Goal: Contribute content: Contribute content

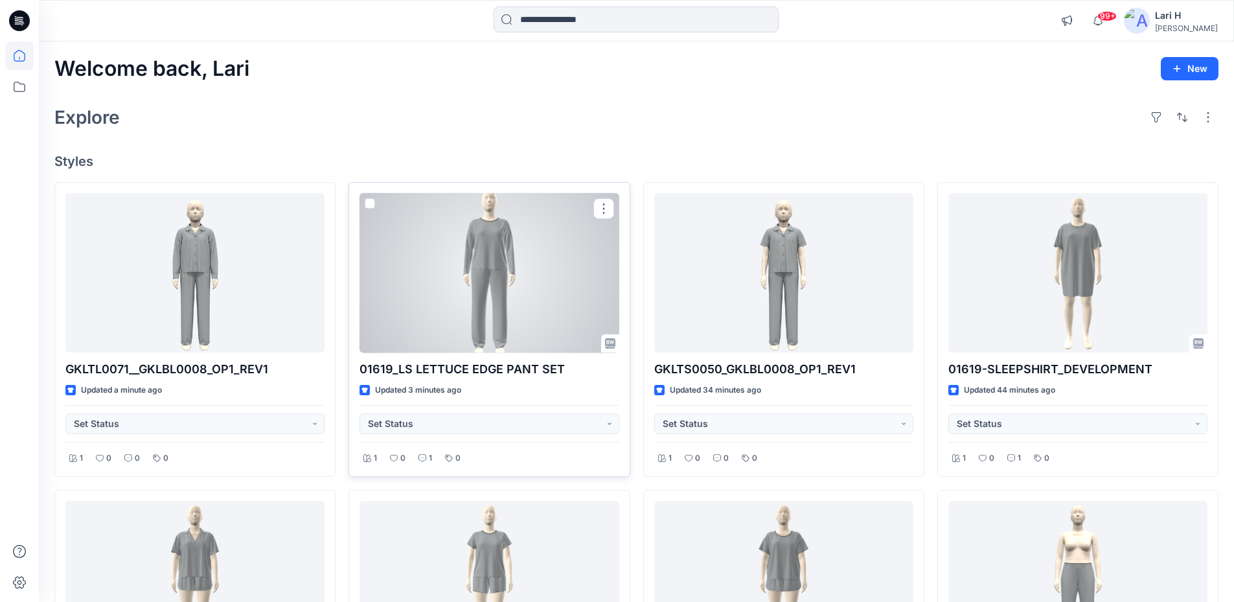
click at [535, 293] on div at bounding box center [489, 273] width 259 height 160
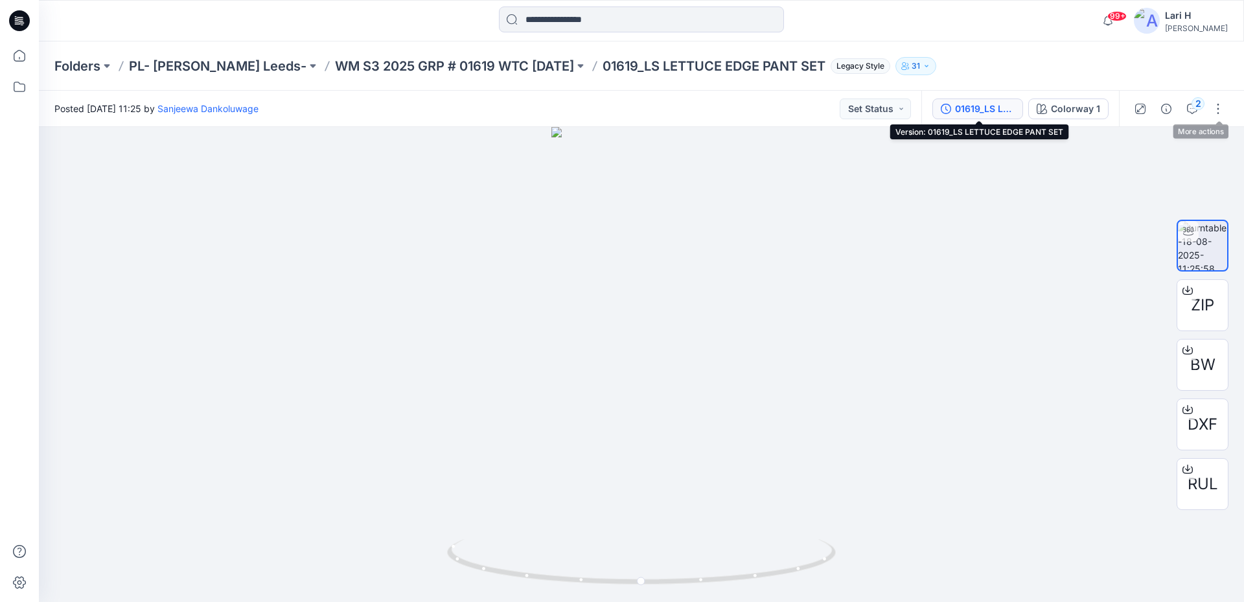
click at [982, 103] on div "01619_LS LETTUCE EDGE PANT SET" at bounding box center [985, 109] width 60 height 14
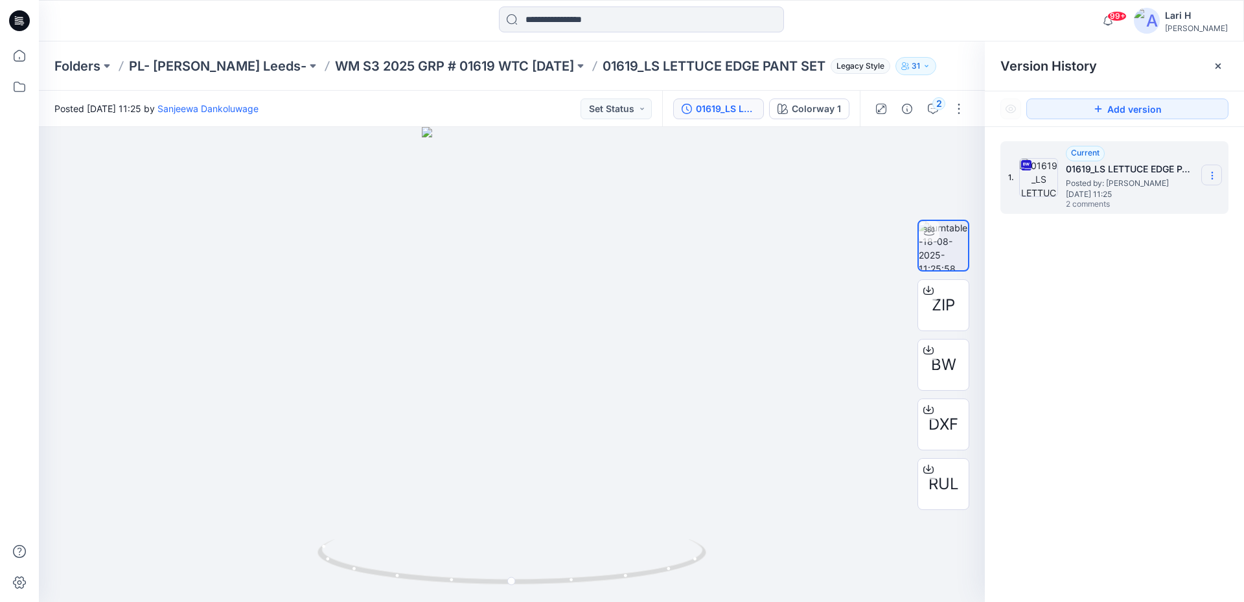
click at [1211, 177] on icon at bounding box center [1212, 175] width 10 height 10
click at [1108, 199] on span "Download Source BW File" at bounding box center [1146, 201] width 108 height 16
click at [1218, 67] on icon at bounding box center [1217, 65] width 5 height 5
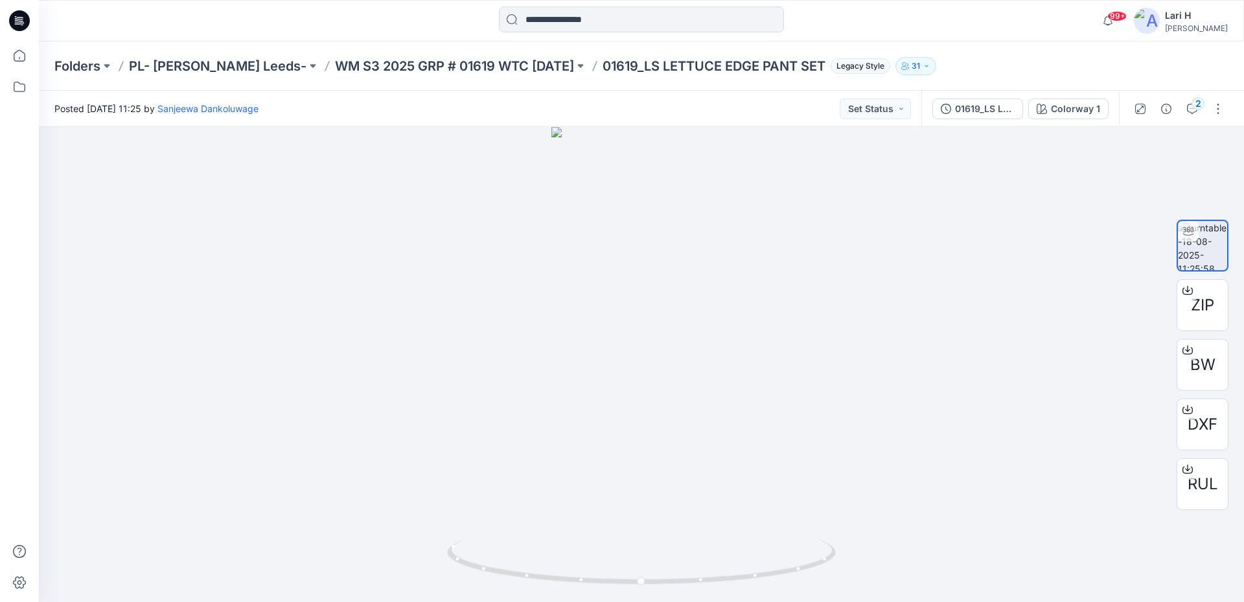
click at [15, 17] on icon at bounding box center [19, 20] width 21 height 41
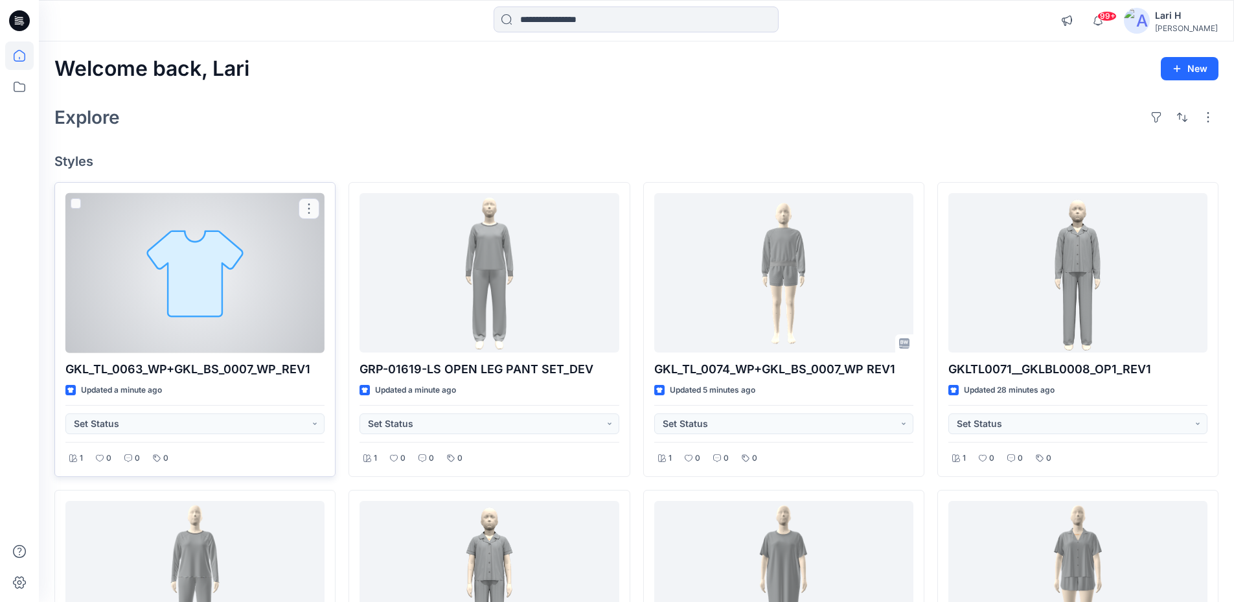
click at [257, 287] on div at bounding box center [194, 273] width 259 height 160
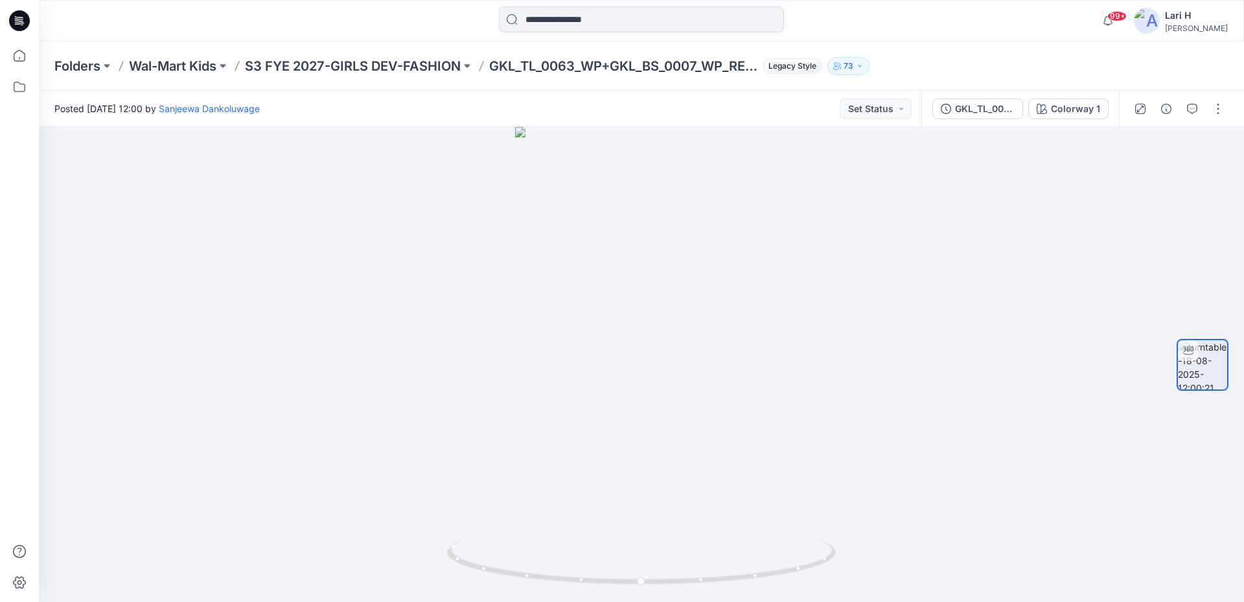
click at [14, 16] on icon at bounding box center [19, 20] width 21 height 21
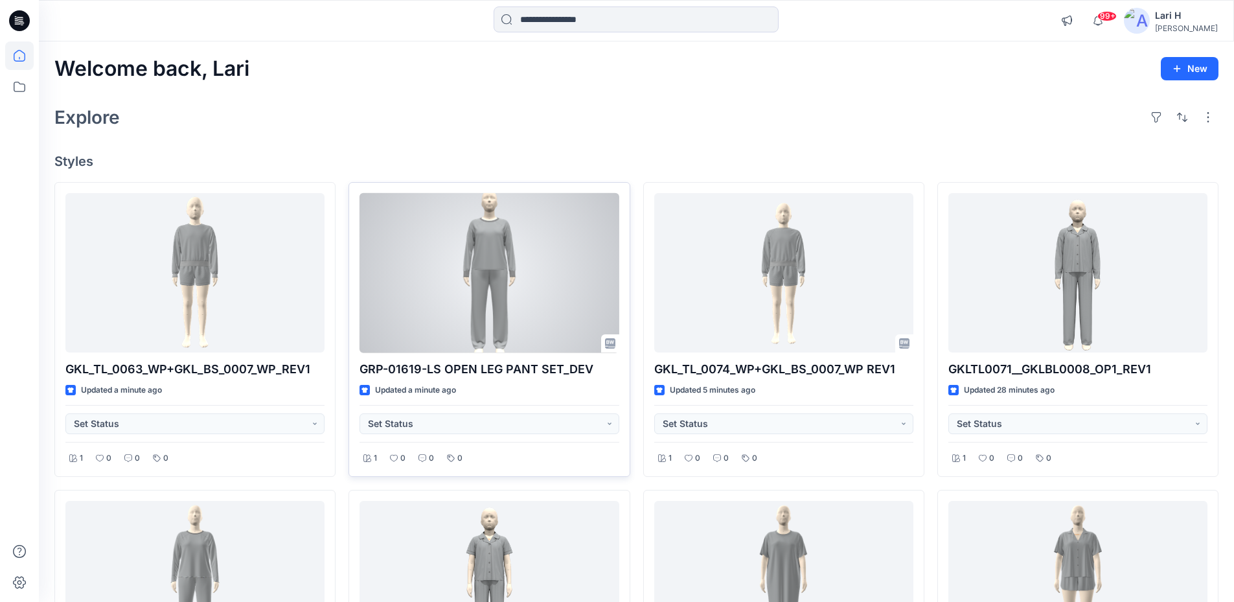
click at [544, 261] on div at bounding box center [489, 273] width 259 height 160
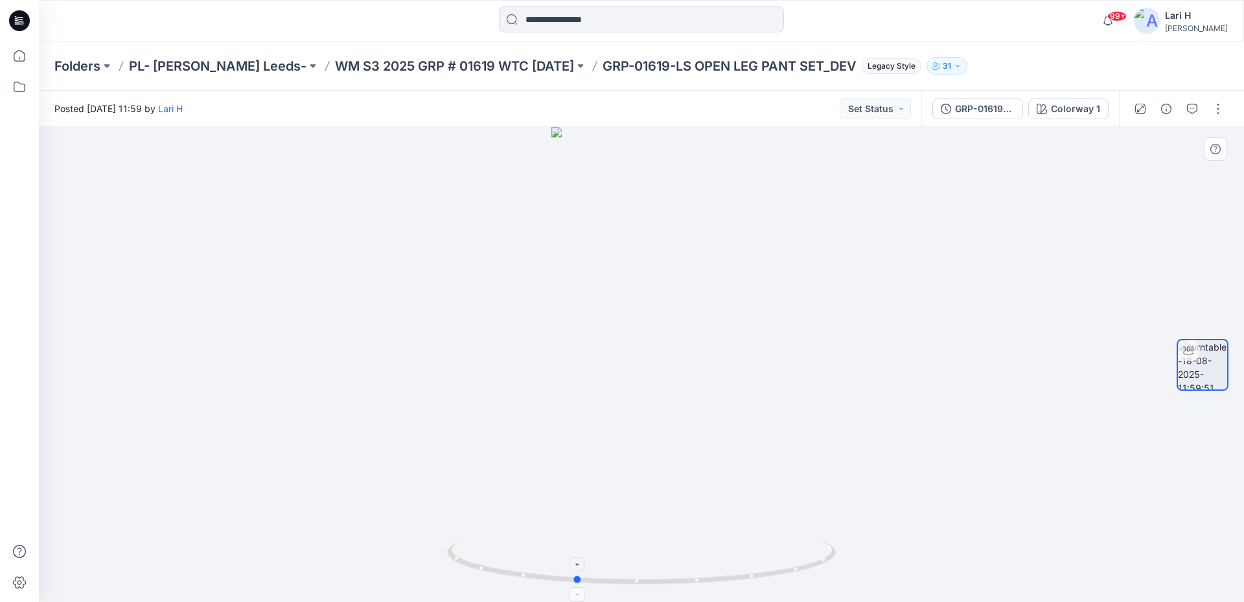
drag, startPoint x: 808, startPoint y: 560, endPoint x: 744, endPoint y: 574, distance: 64.9
click at [744, 574] on icon at bounding box center [643, 563] width 392 height 49
drag, startPoint x: 805, startPoint y: 566, endPoint x: 693, endPoint y: 550, distance: 112.6
click at [695, 569] on icon at bounding box center [643, 563] width 392 height 49
drag, startPoint x: 658, startPoint y: 226, endPoint x: 662, endPoint y: 556, distance: 329.8
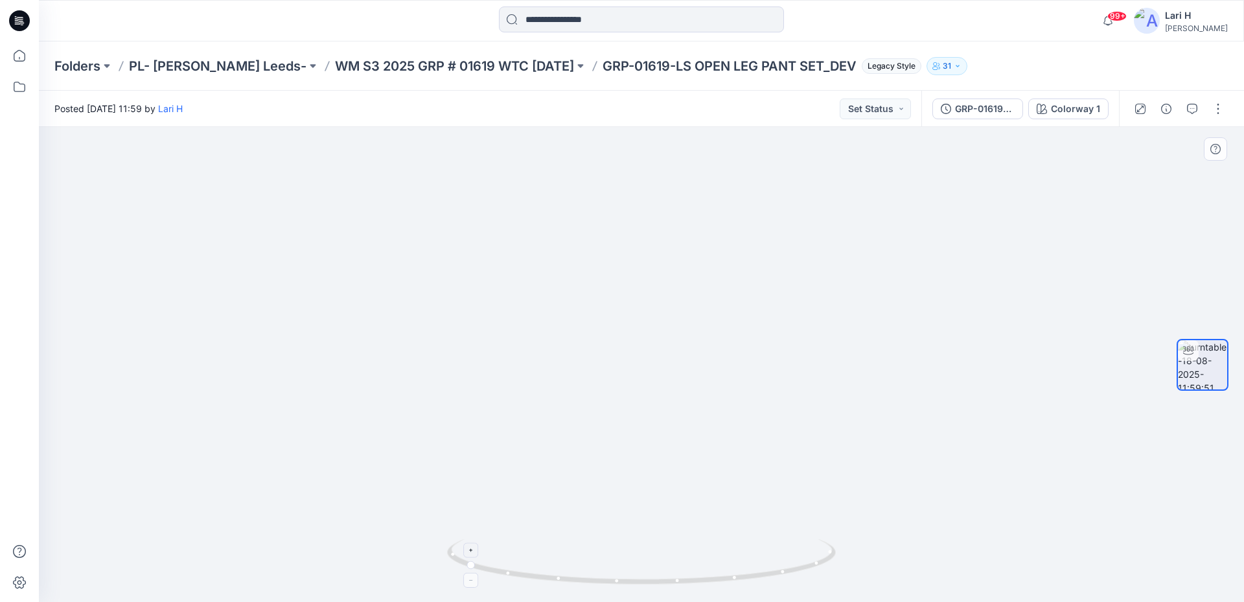
click at [662, 556] on div at bounding box center [641, 364] width 1205 height 475
drag, startPoint x: 711, startPoint y: 577, endPoint x: 903, endPoint y: 531, distance: 197.2
click at [893, 536] on div at bounding box center [641, 364] width 1205 height 475
click at [10, 25] on icon at bounding box center [19, 20] width 21 height 21
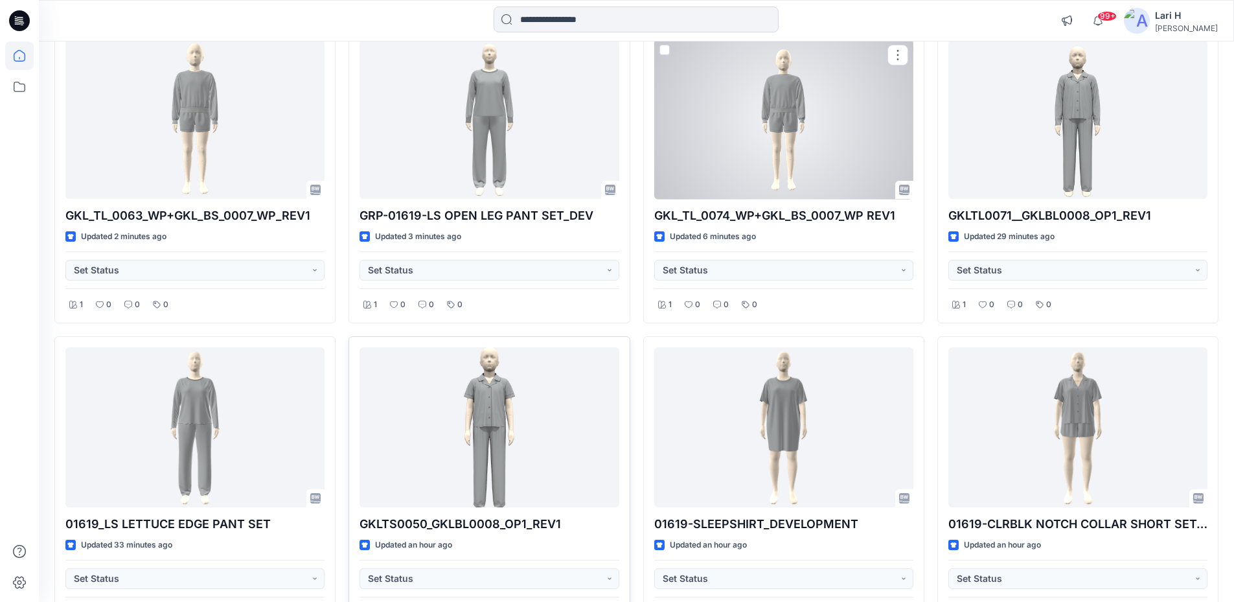
scroll to position [194, 0]
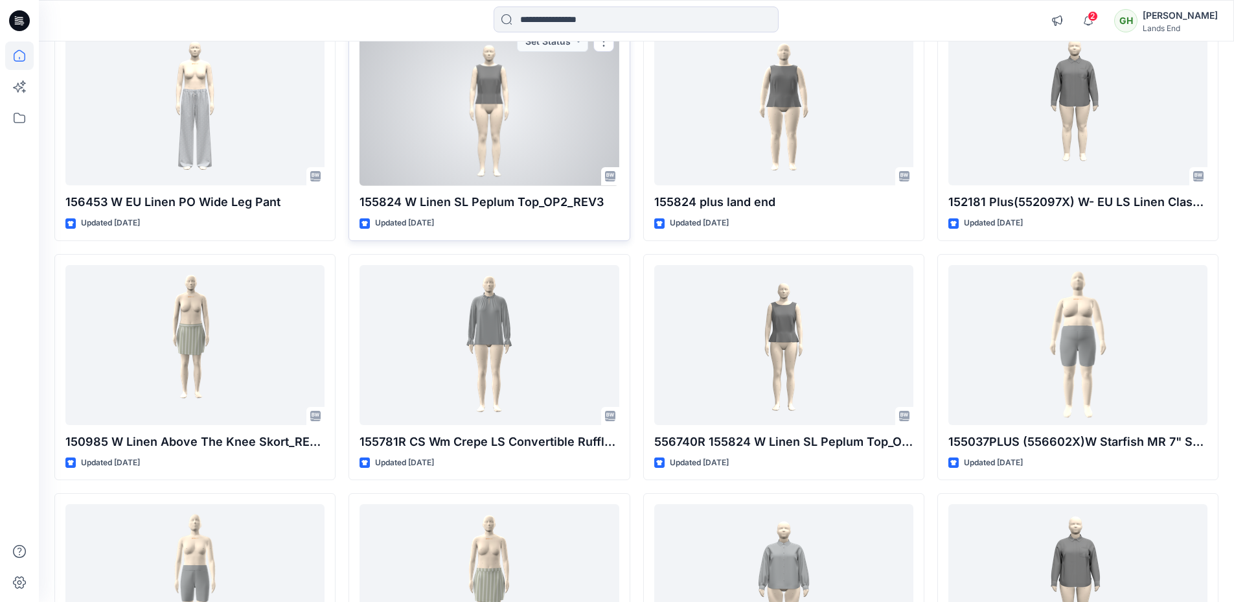
scroll to position [606, 0]
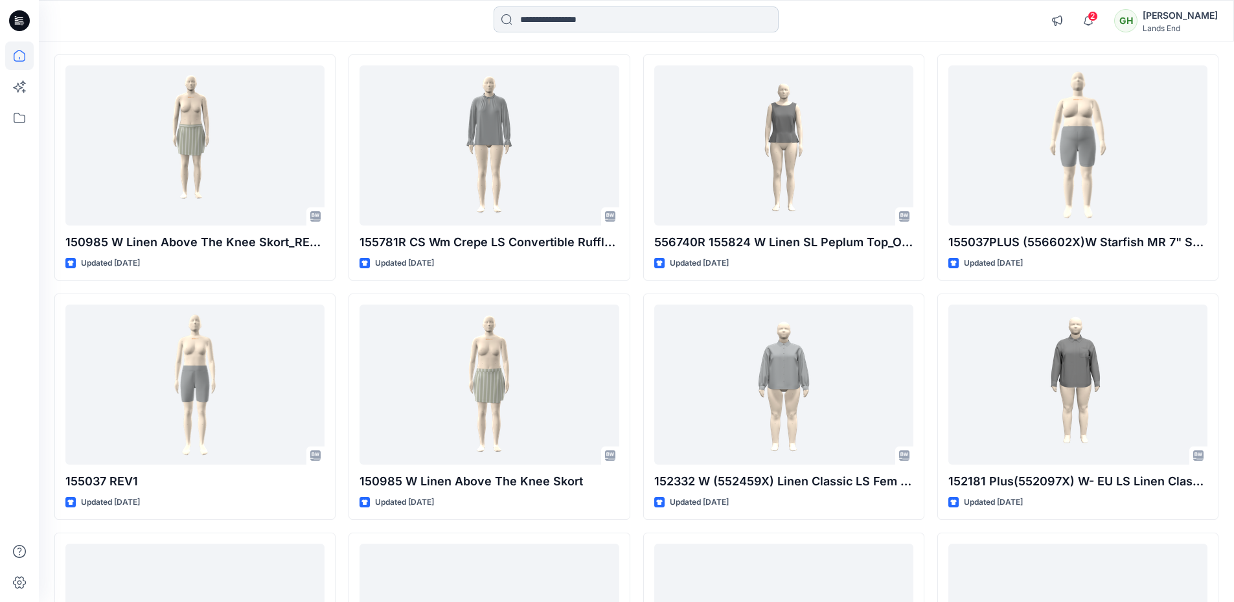
click at [560, 25] on input at bounding box center [636, 19] width 285 height 26
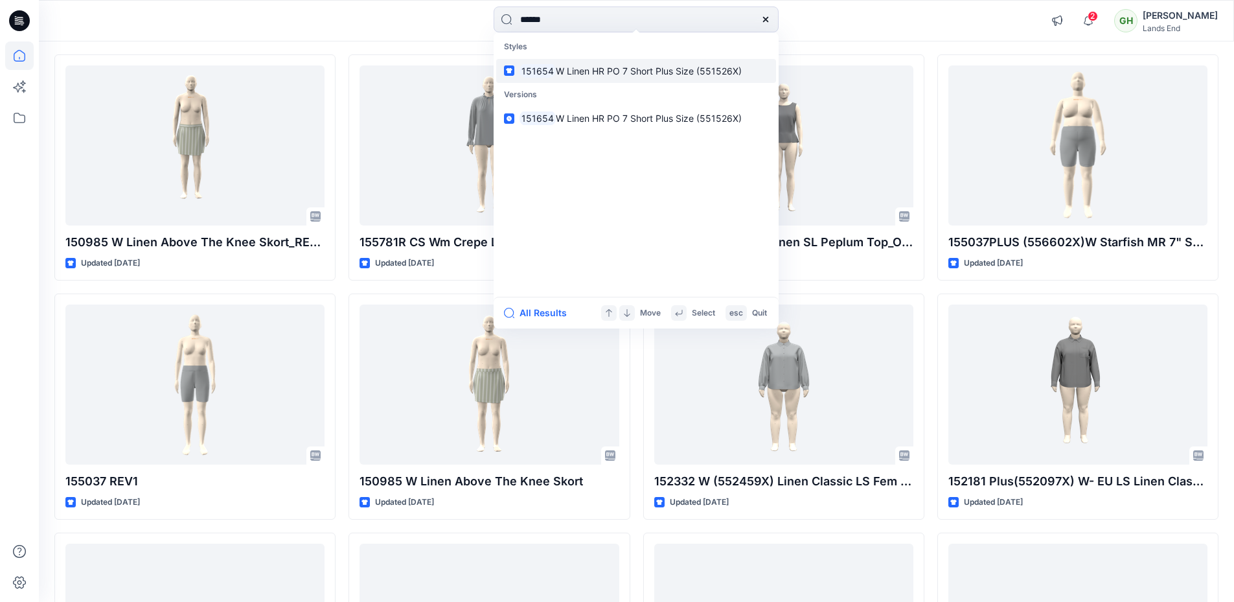
type input "******"
click at [571, 73] on span "W Linen HR PO 7 Short Plus Size (551526X)" at bounding box center [649, 70] width 186 height 11
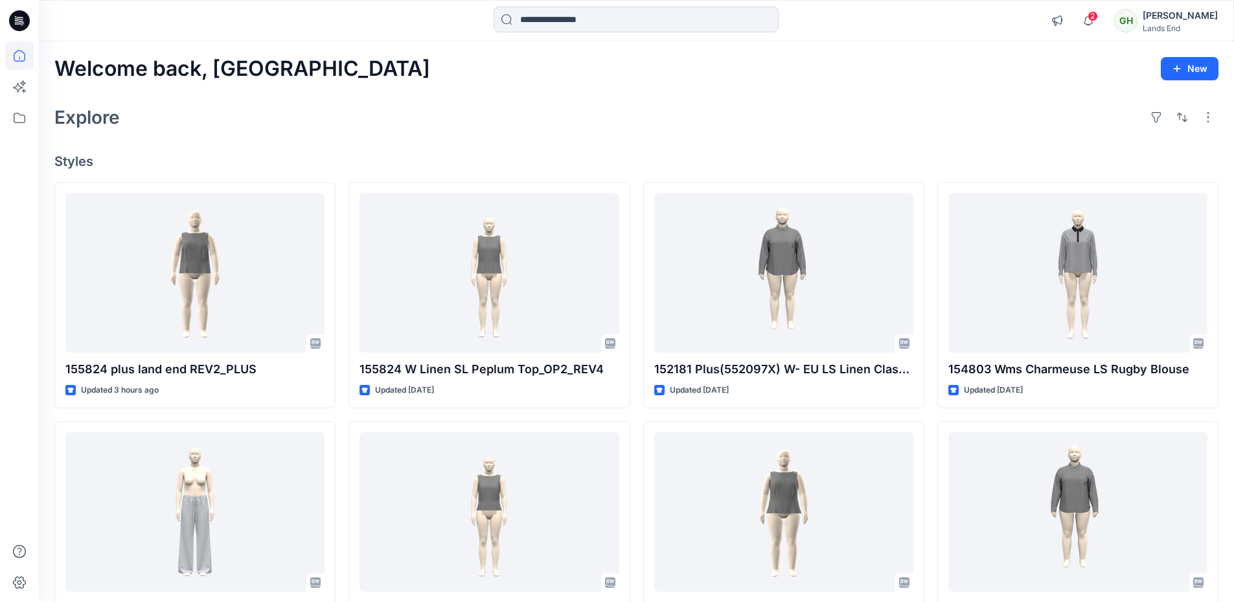
click at [463, 131] on div "Explore" at bounding box center [636, 117] width 1164 height 31
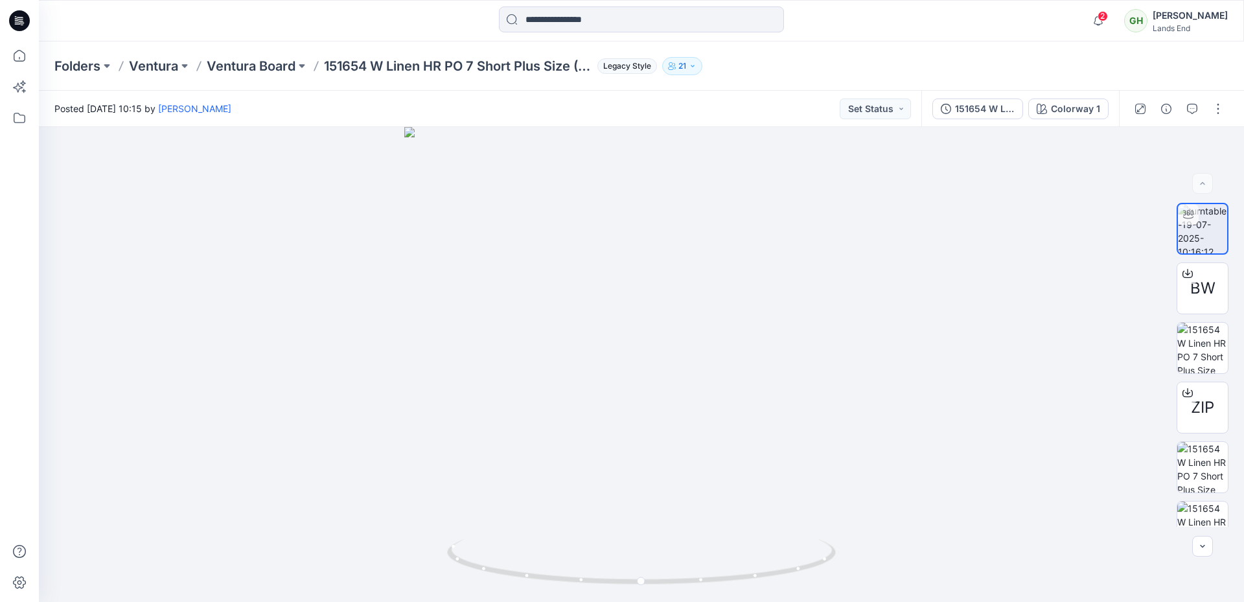
click at [837, 78] on div "Folders Ventura Ventura Board 151654 W Linen HR PO 7 Short Plus Size (551526X) …" at bounding box center [641, 65] width 1205 height 49
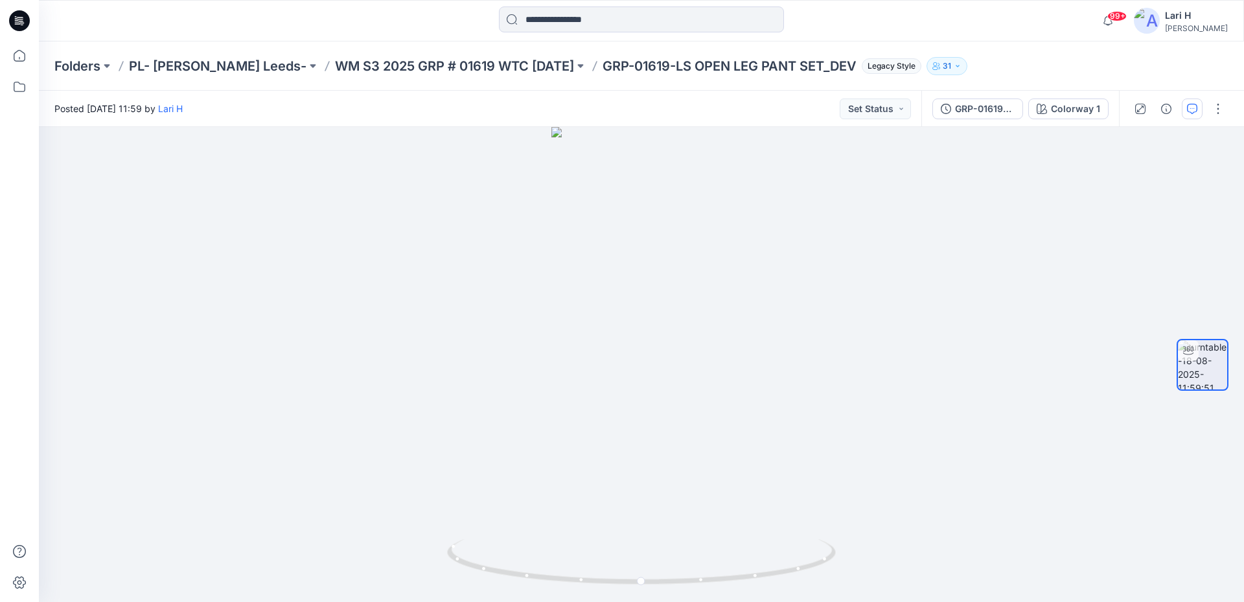
click at [1190, 112] on icon "button" at bounding box center [1192, 109] width 10 height 10
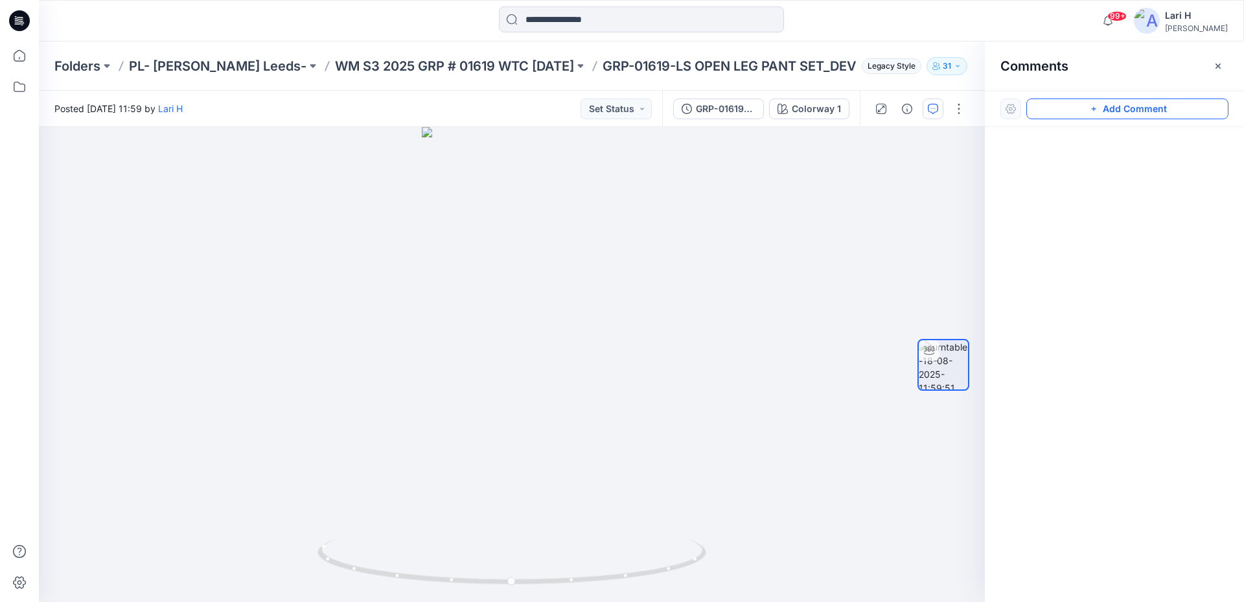
click at [1160, 108] on button "Add Comment" at bounding box center [1127, 108] width 202 height 21
click at [518, 261] on div "1" at bounding box center [512, 364] width 946 height 475
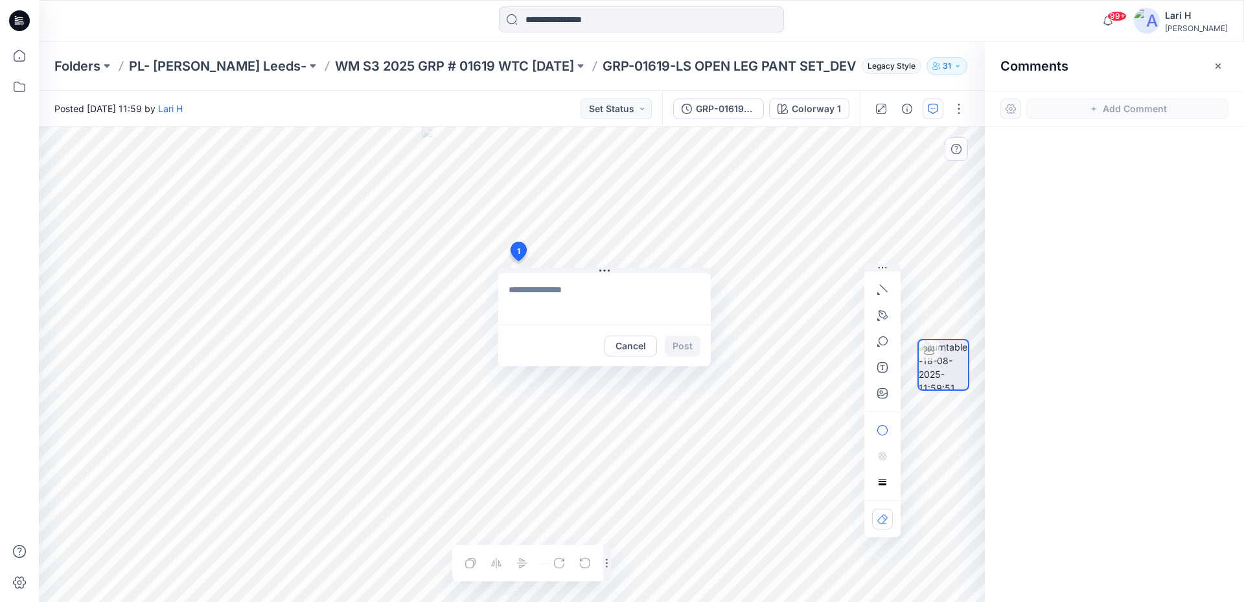
type textarea "**********"
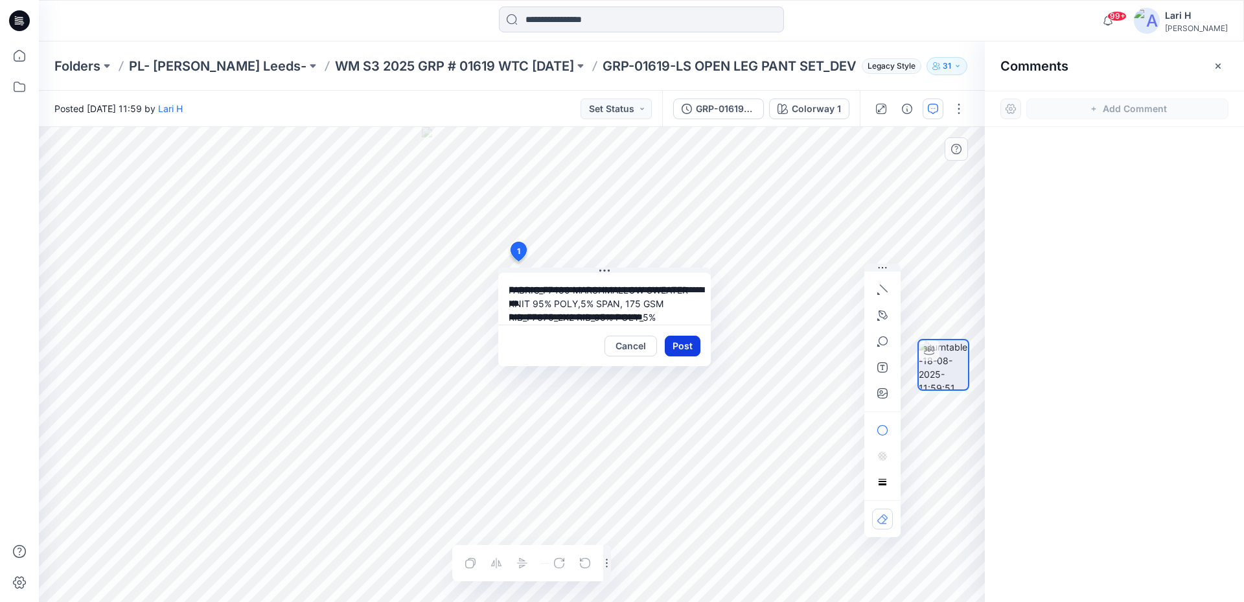
click at [681, 347] on button "Post" at bounding box center [683, 346] width 36 height 21
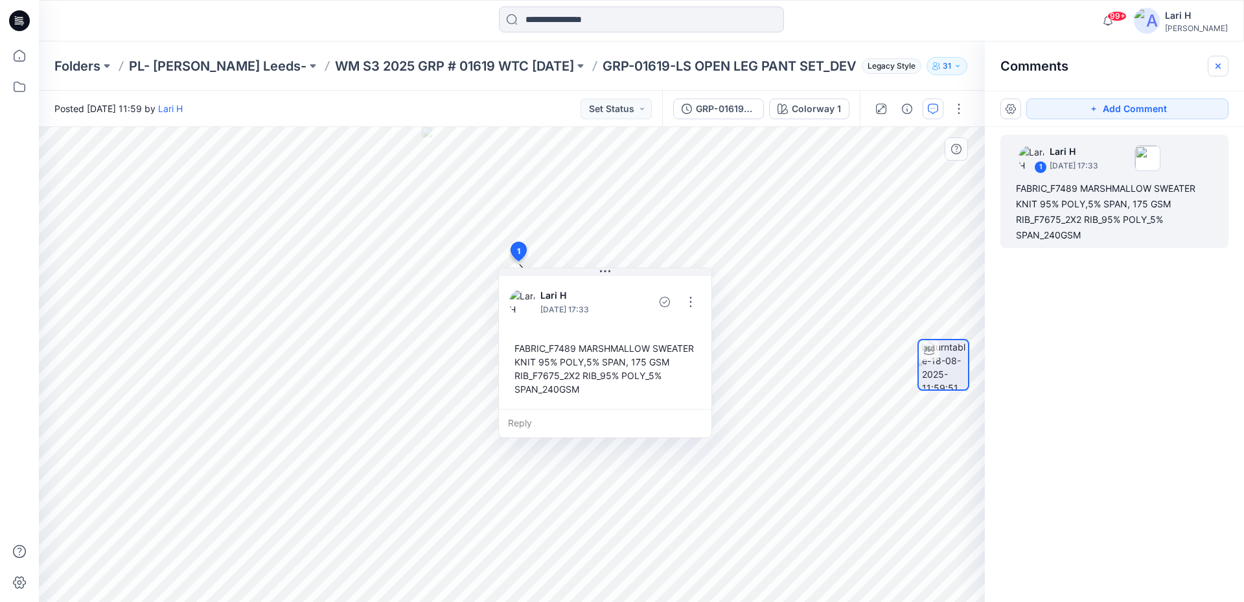
click at [1213, 65] on icon "button" at bounding box center [1218, 66] width 10 height 10
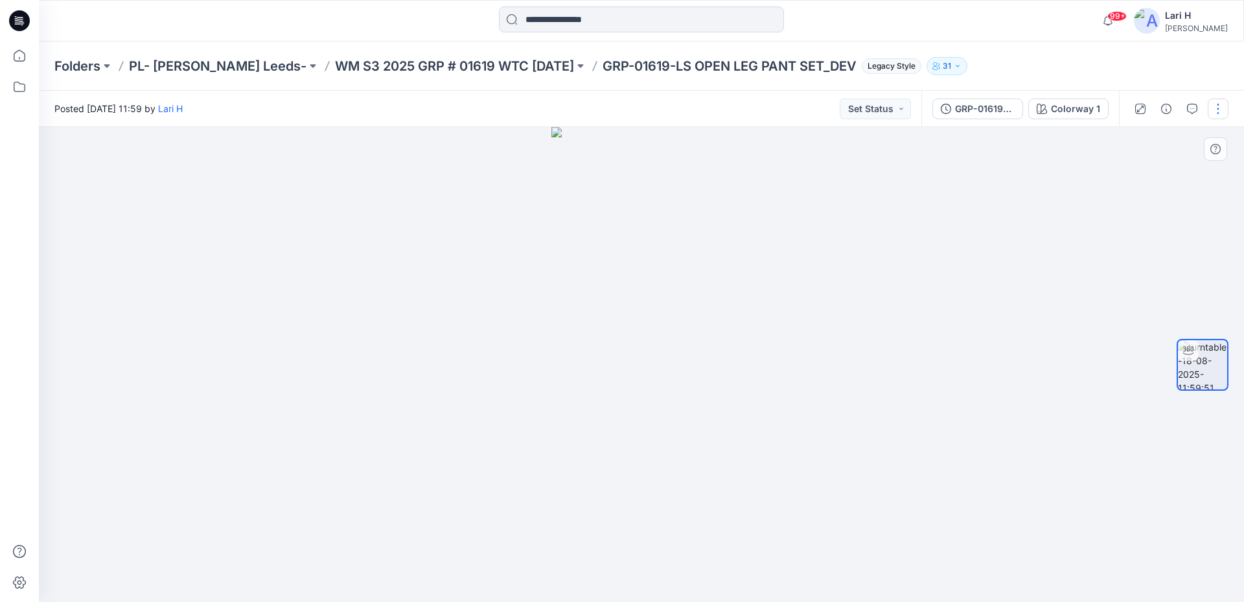
click at [1216, 108] on button "button" at bounding box center [1218, 108] width 21 height 21
click at [1142, 146] on button "Edit" at bounding box center [1163, 139] width 119 height 24
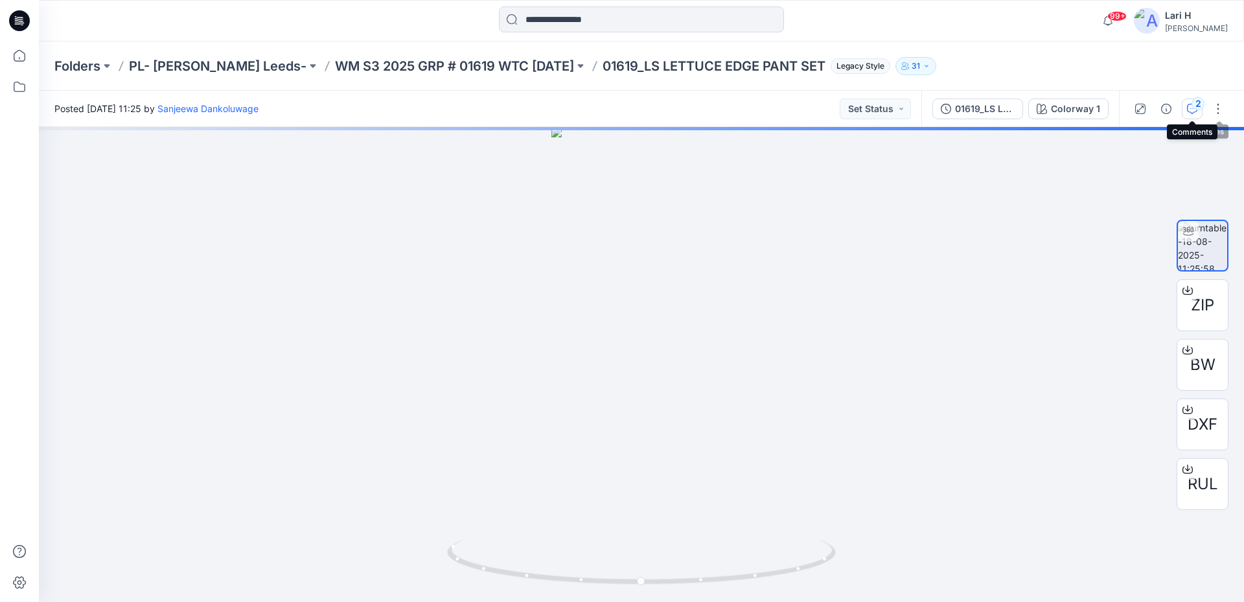
click at [1196, 108] on div "2" at bounding box center [1197, 103] width 13 height 13
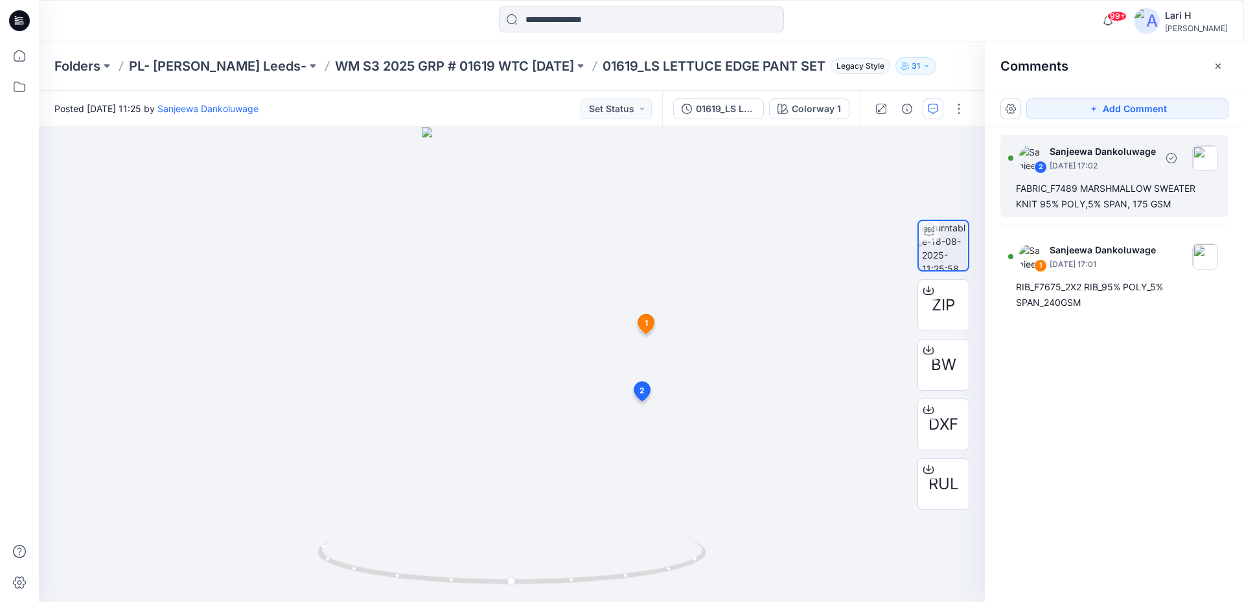
click at [1040, 193] on div "FABRIC_F7489 MARSHMALLOW SWEATER KNIT 95% POLY,5% SPAN, 175 GSM" at bounding box center [1114, 196] width 197 height 31
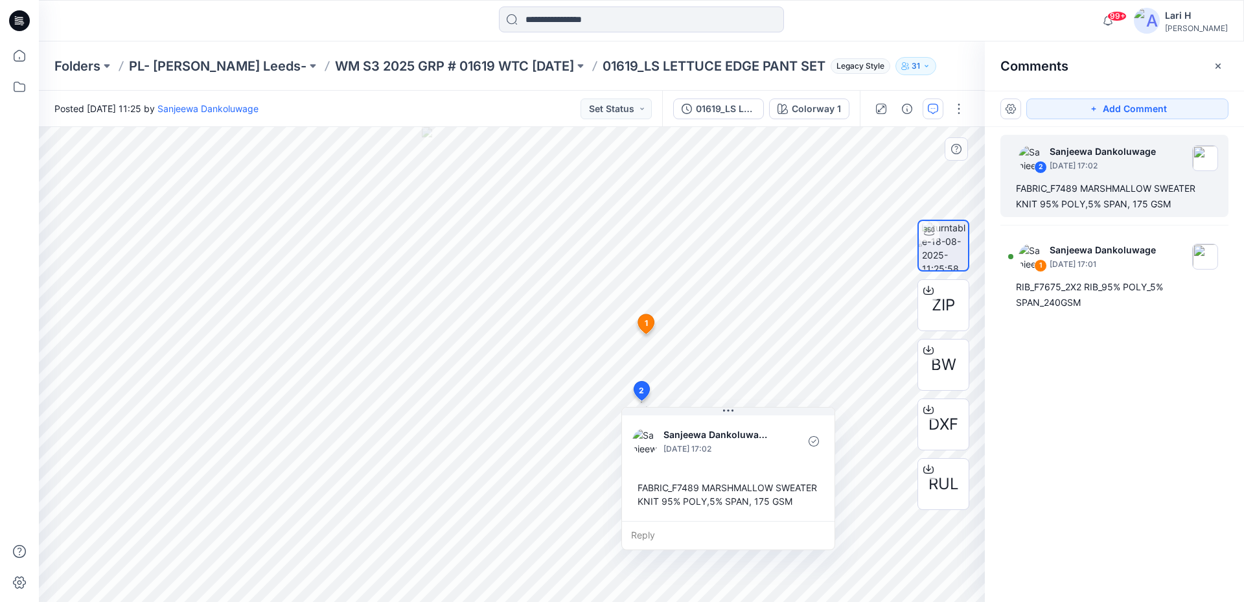
click at [669, 490] on div "FABRIC_F7489 MARSHMALLOW SWEATER KNIT 95% POLY,5% SPAN, 175 GSM" at bounding box center [728, 495] width 192 height 38
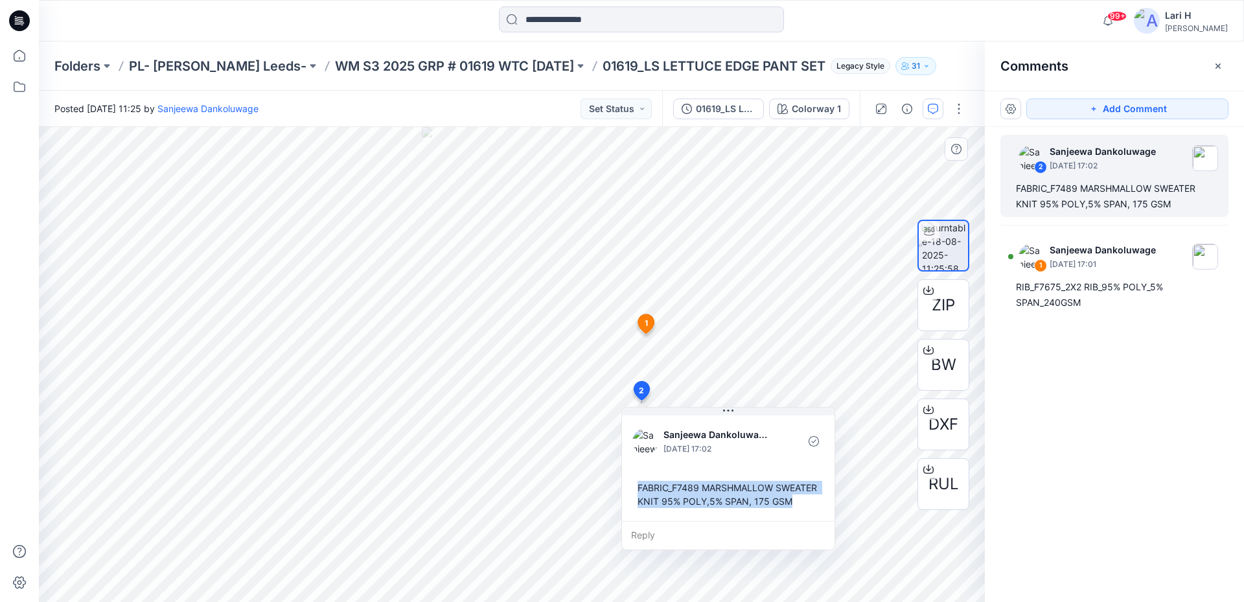
click at [669, 490] on div "FABRIC_F7489 MARSHMALLOW SWEATER KNIT 95% POLY,5% SPAN, 175 GSM" at bounding box center [728, 495] width 192 height 38
copy div "FABRIC_F7489 MARSHMALLOW SWEATER KNIT 95% POLY,5% SPAN, 175 GSM"
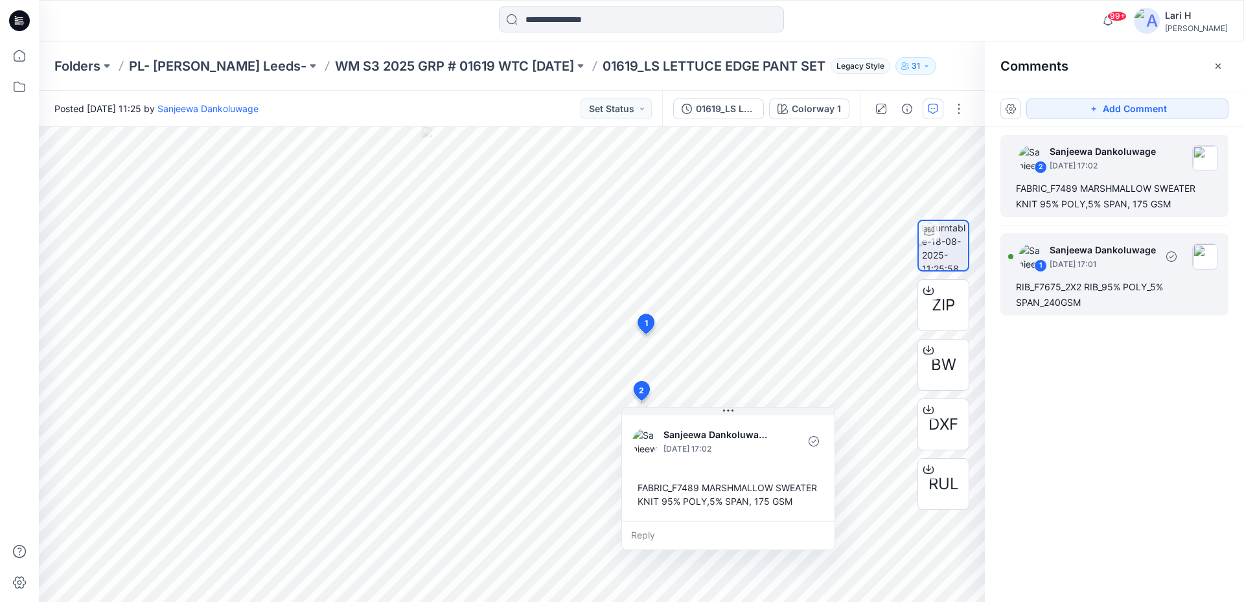
click at [1066, 268] on p "August 18, 2025 17:01" at bounding box center [1103, 264] width 106 height 13
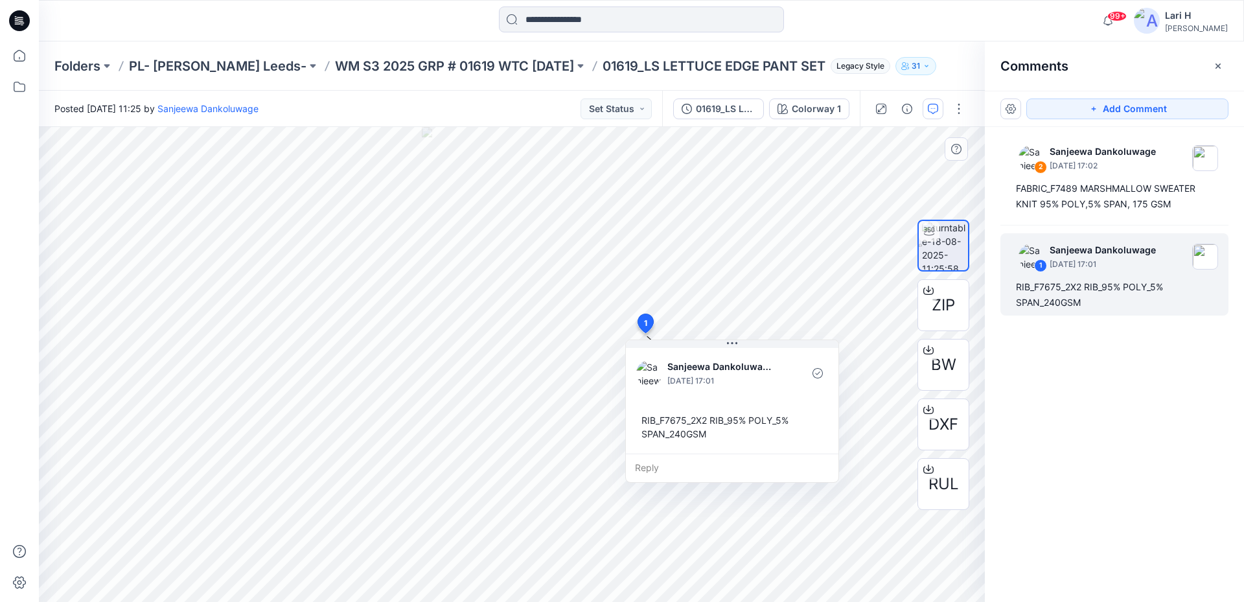
click at [655, 415] on div "RIB_F7675_2X2 RIB_95% POLY_5% SPAN_240GSM" at bounding box center [732, 427] width 192 height 38
copy div "RIB_F7675_2X2 RIB_95% POLY_5% SPAN_240GSM"
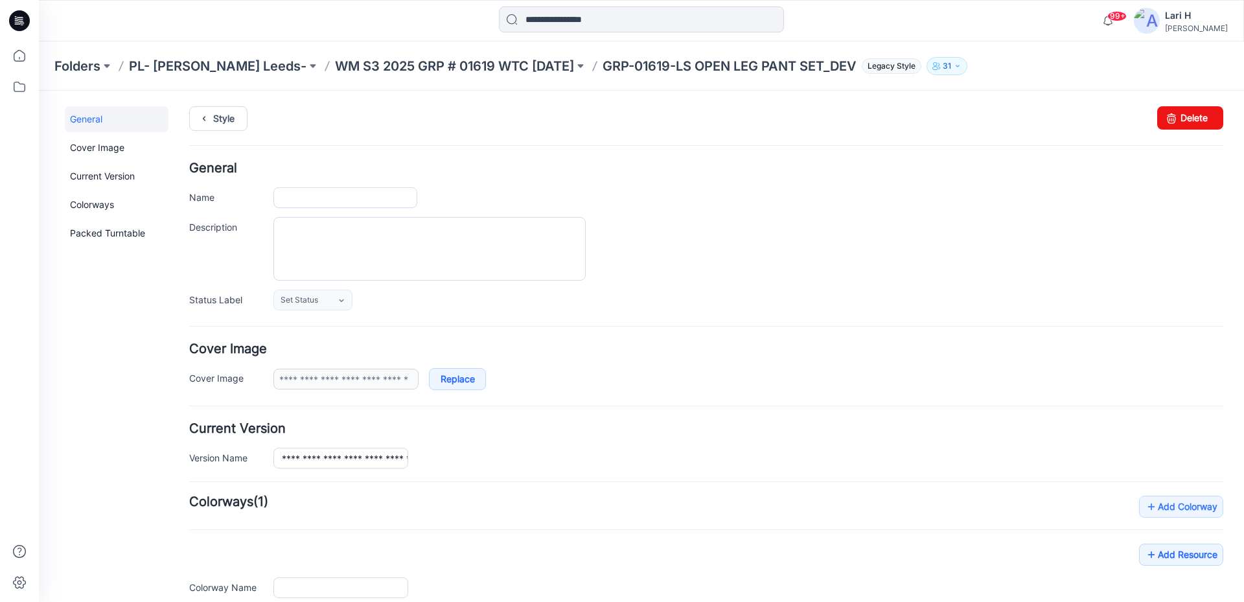
type input "**********"
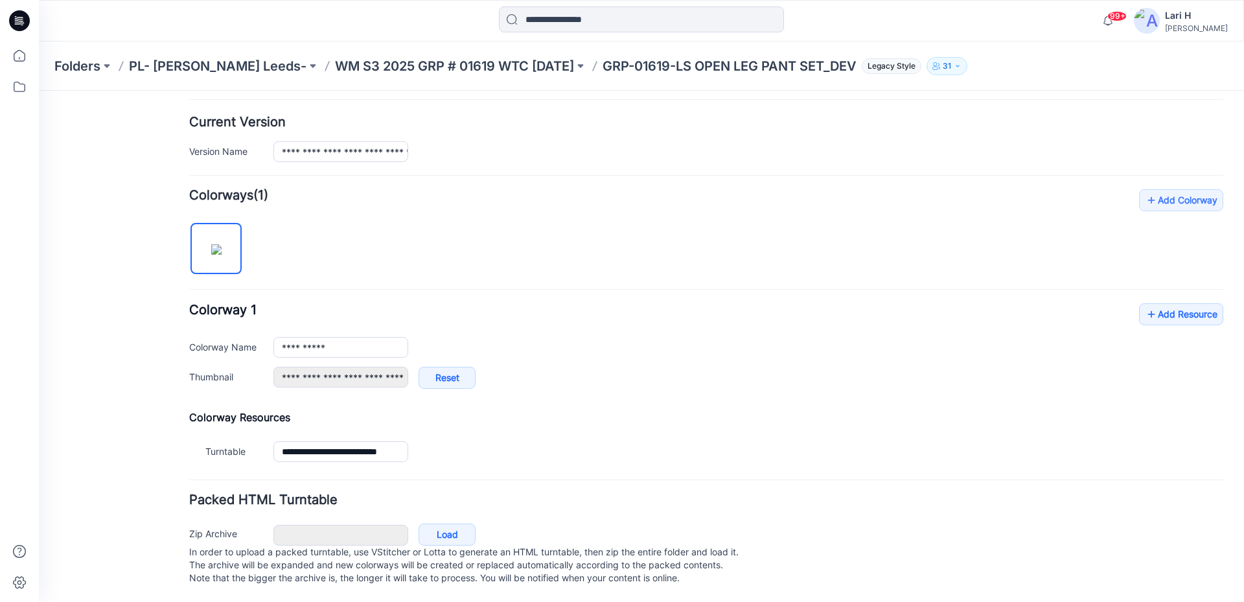
scroll to position [319, 0]
click at [1158, 303] on link "Add Resource" at bounding box center [1181, 314] width 84 height 22
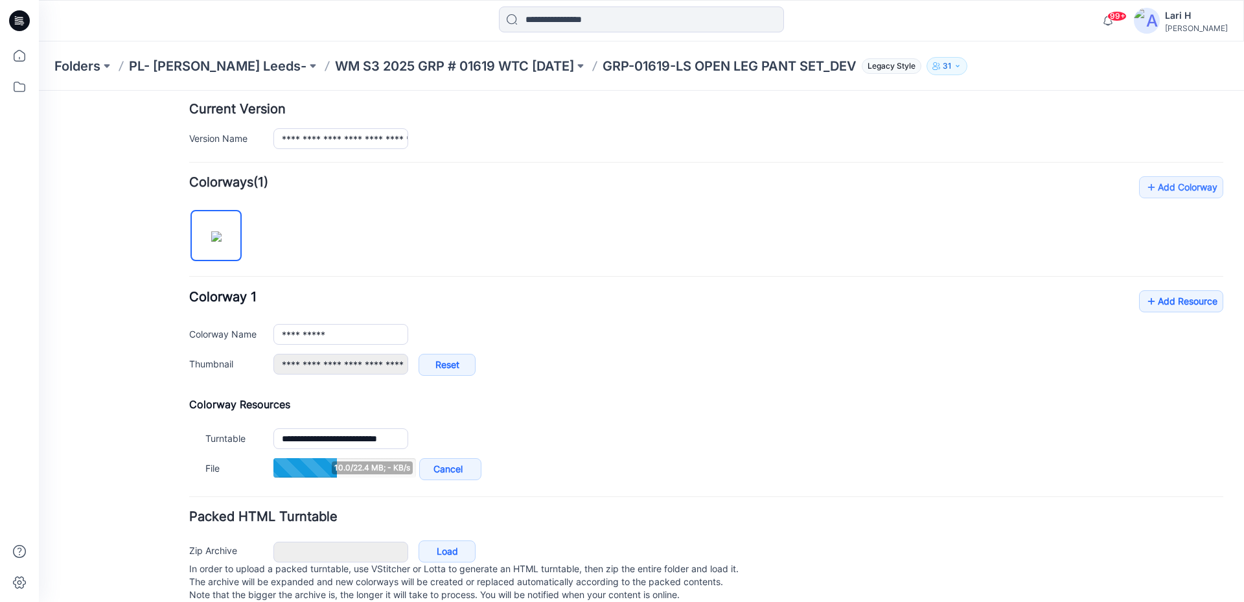
click at [1170, 313] on div "**********" at bounding box center [706, 339] width 1034 height 98
click at [1160, 300] on link "Add Resource" at bounding box center [1181, 301] width 84 height 22
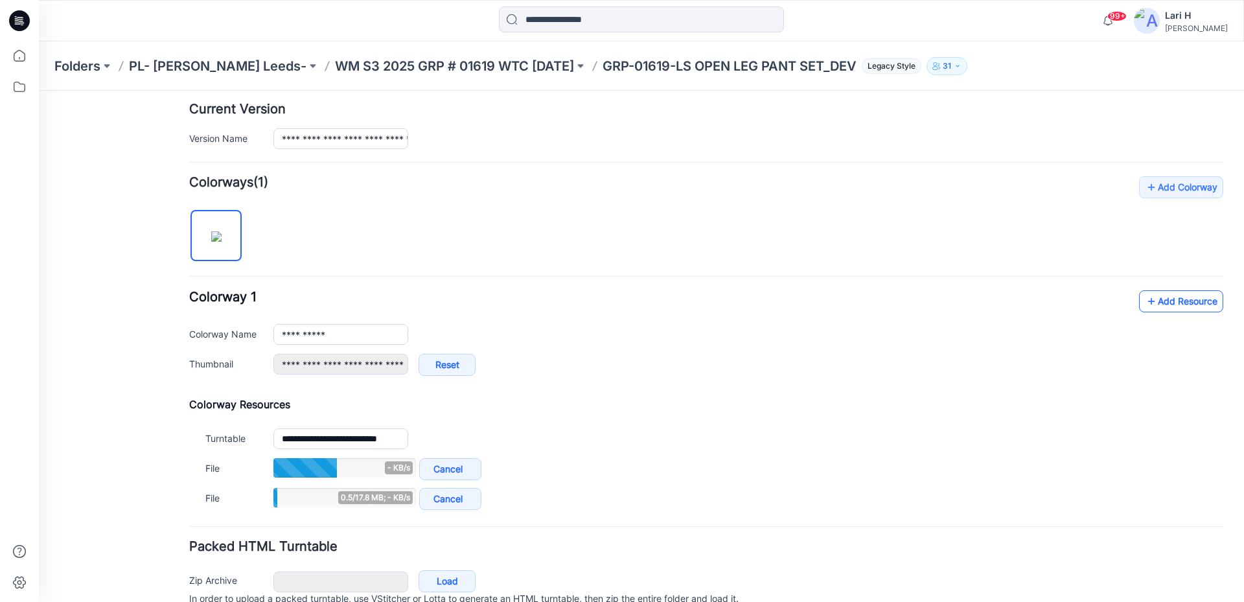
click at [1163, 305] on link "Add Resource" at bounding box center [1181, 301] width 84 height 22
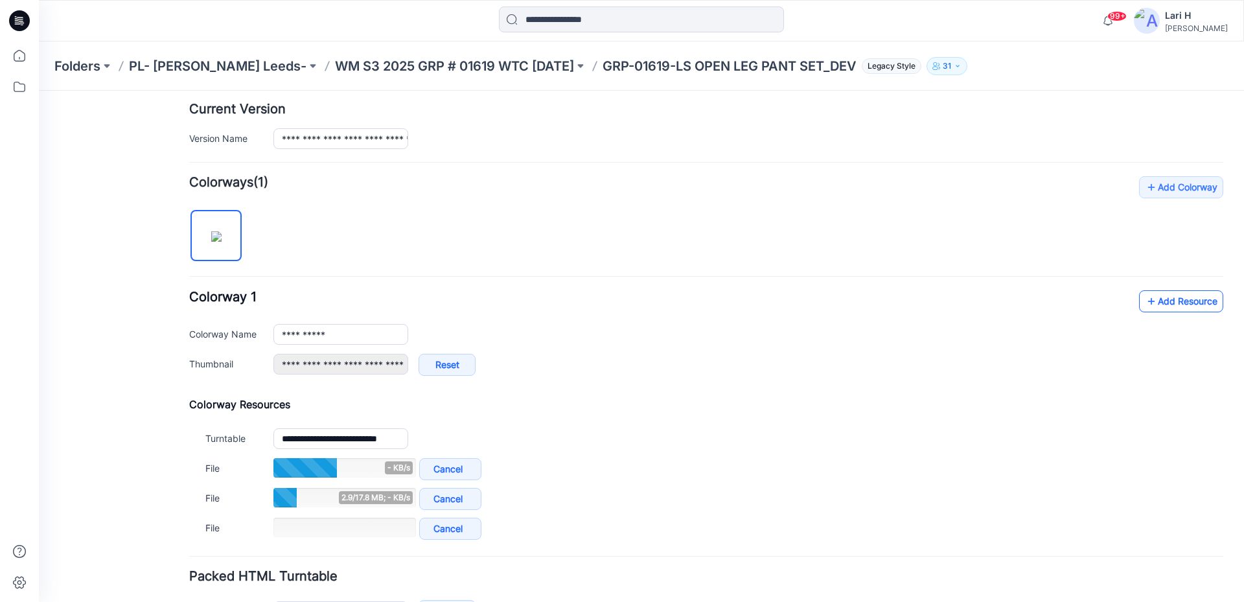
click at [1145, 298] on icon at bounding box center [1151, 301] width 13 height 21
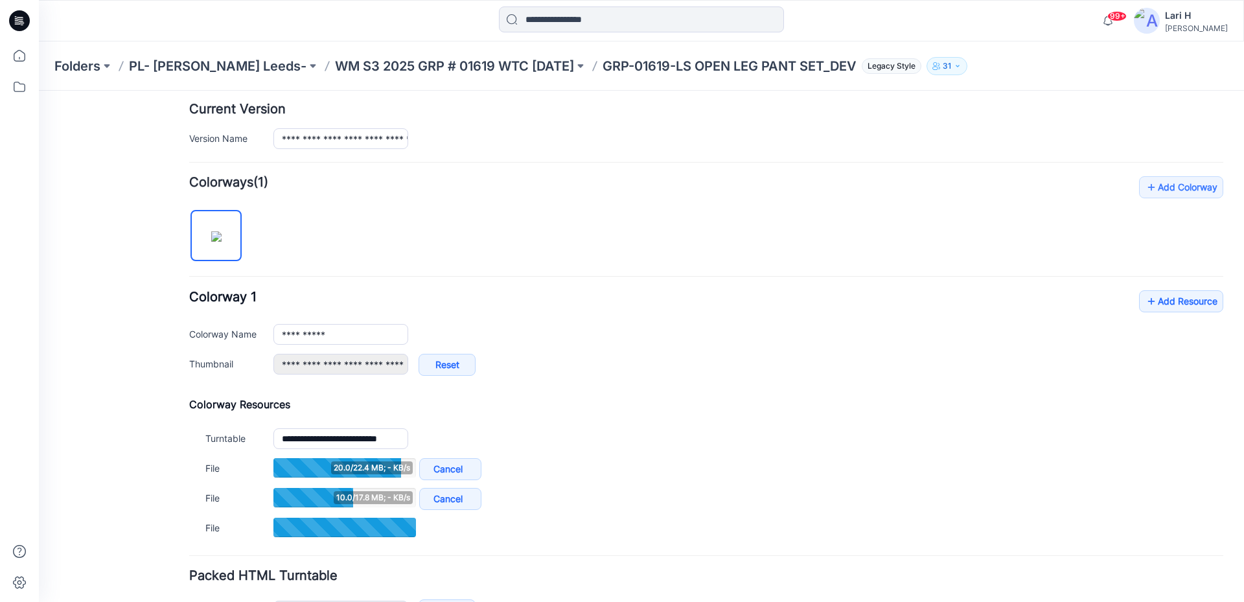
click at [1165, 314] on div "**********" at bounding box center [706, 339] width 1034 height 98
click at [1147, 305] on icon at bounding box center [1151, 301] width 13 height 21
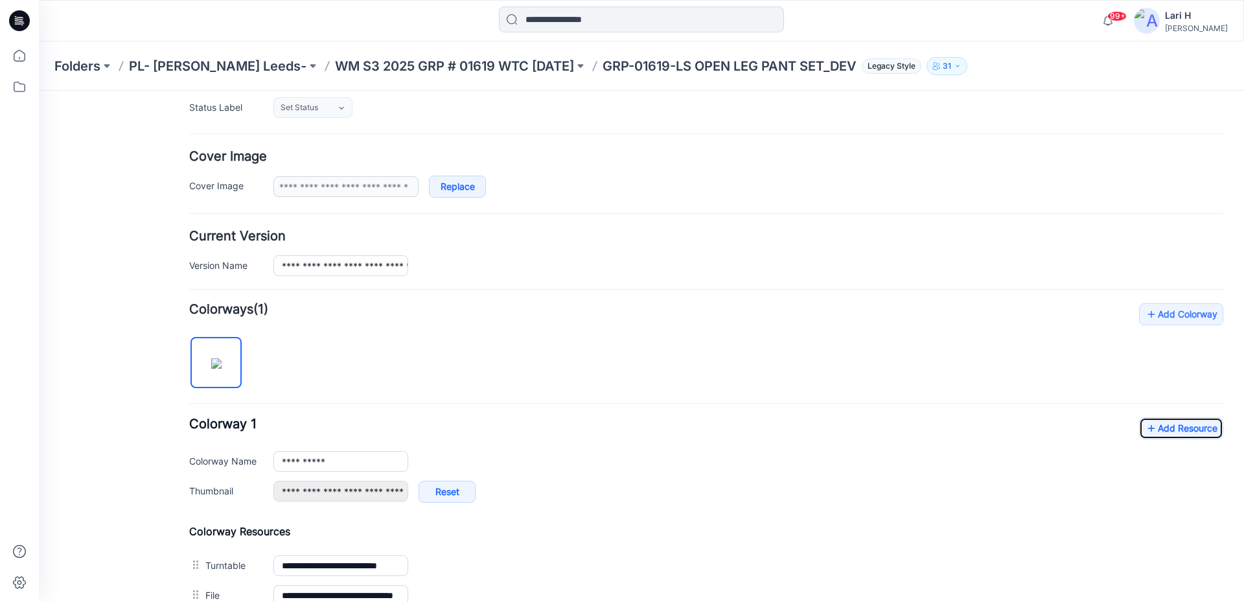
scroll to position [0, 0]
